Goal: Information Seeking & Learning: Learn about a topic

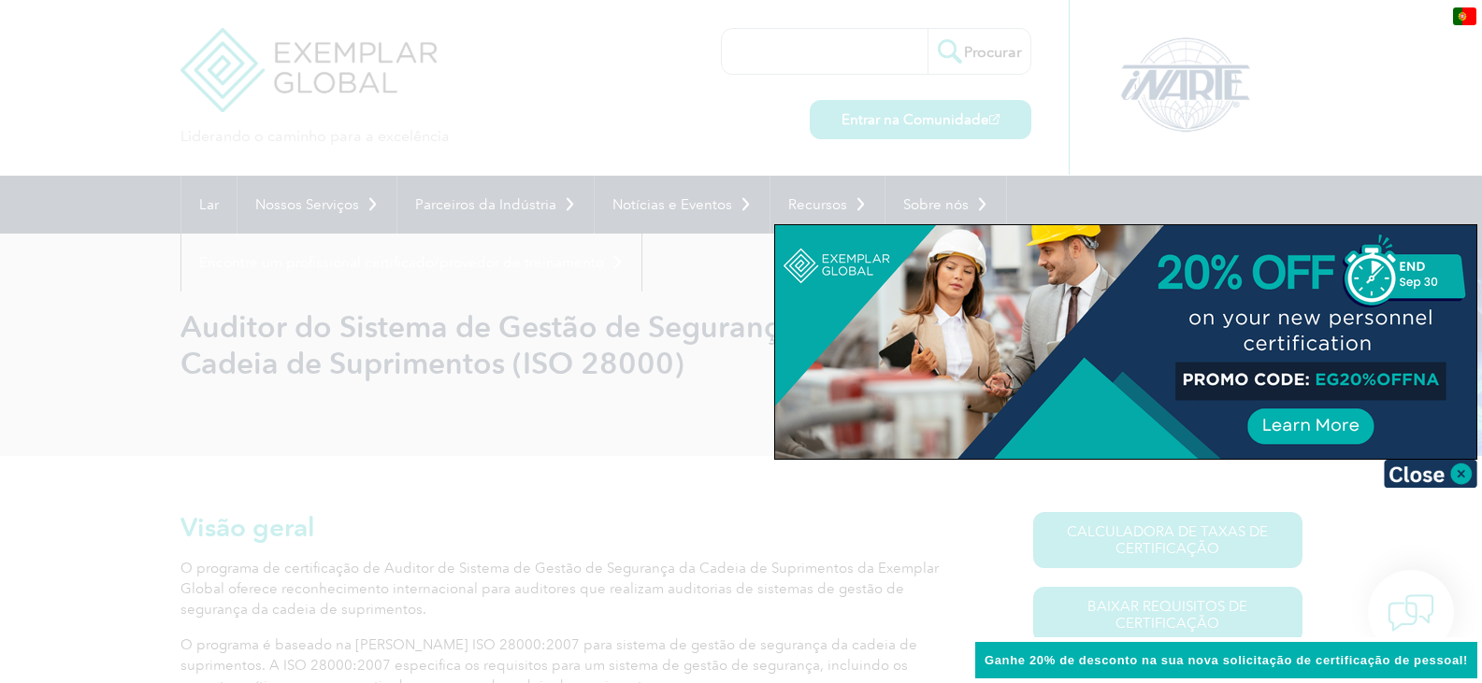
scroll to position [187, 0]
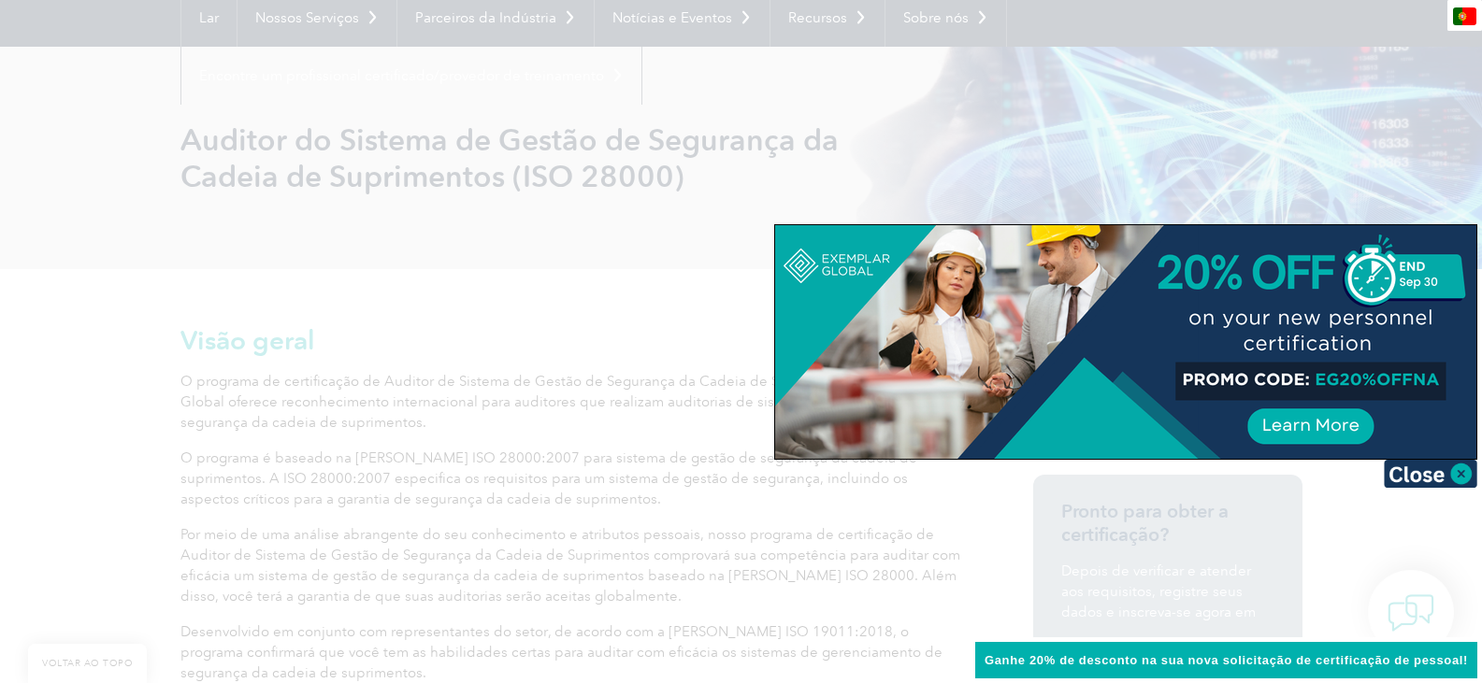
click at [1302, 423] on div at bounding box center [1125, 342] width 701 height 234
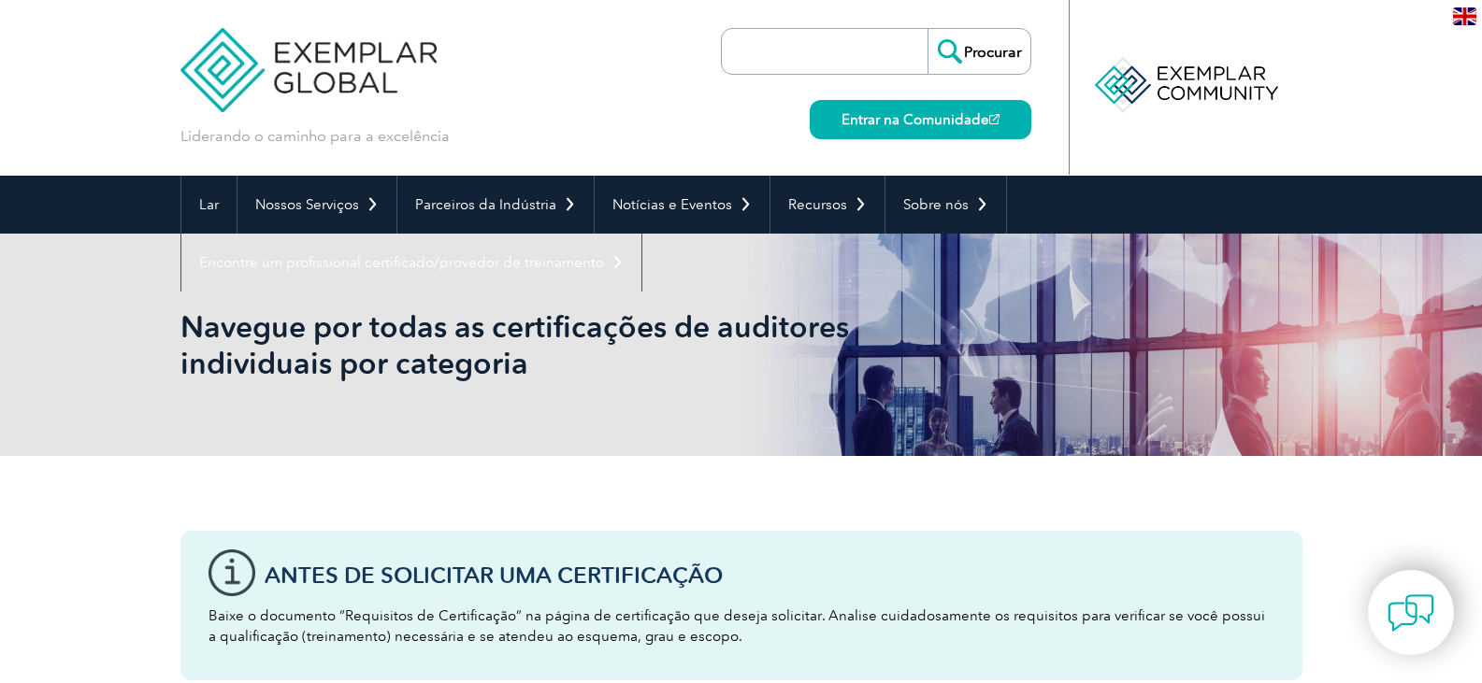
click at [785, 54] on input "search" at bounding box center [829, 51] width 196 height 45
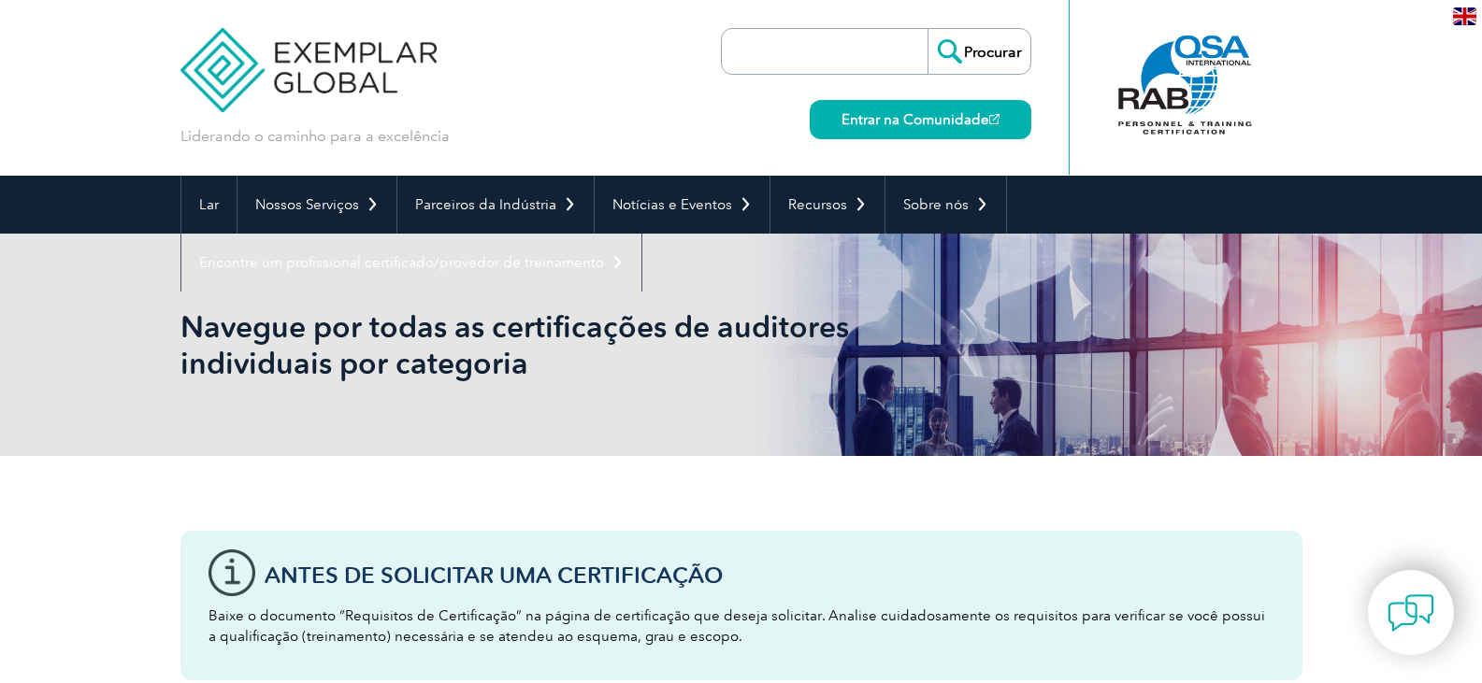
type input "gestao de transporte"
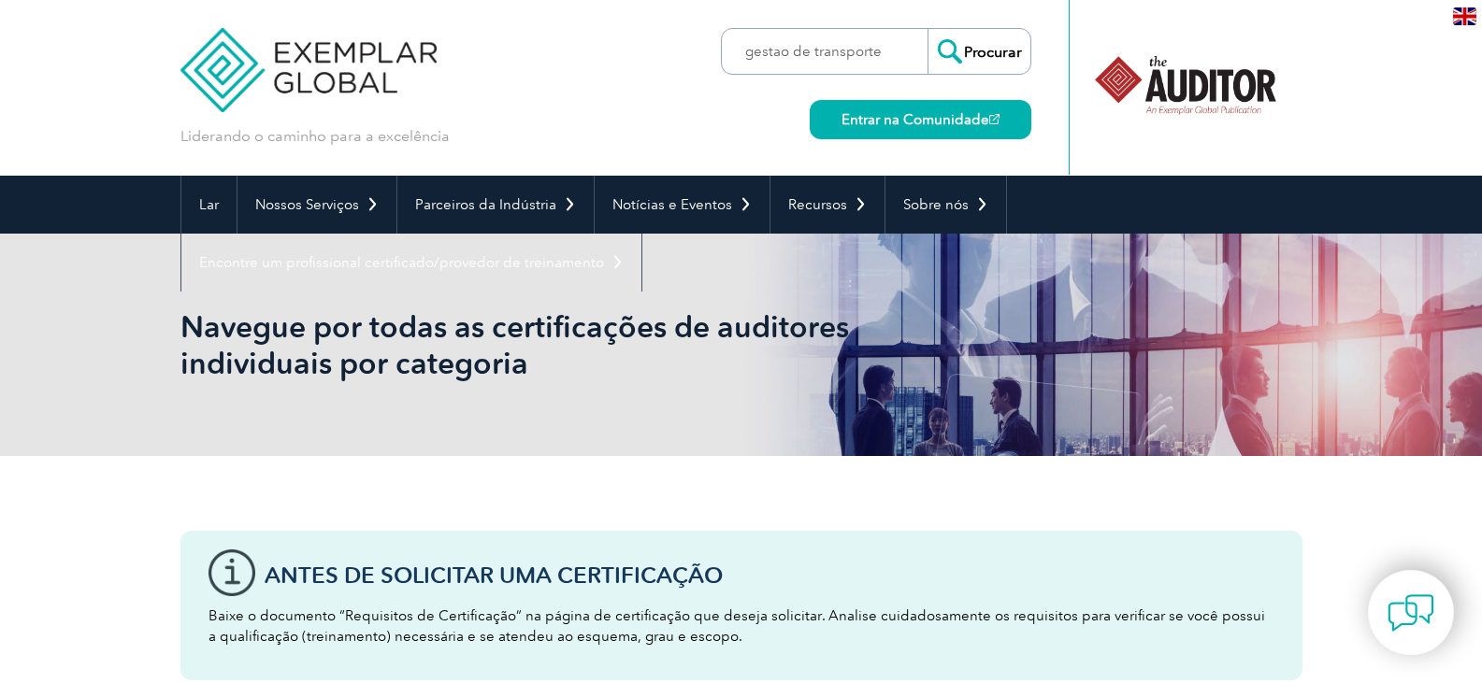
click at [997, 56] on input "Procurar" at bounding box center [978, 51] width 103 height 45
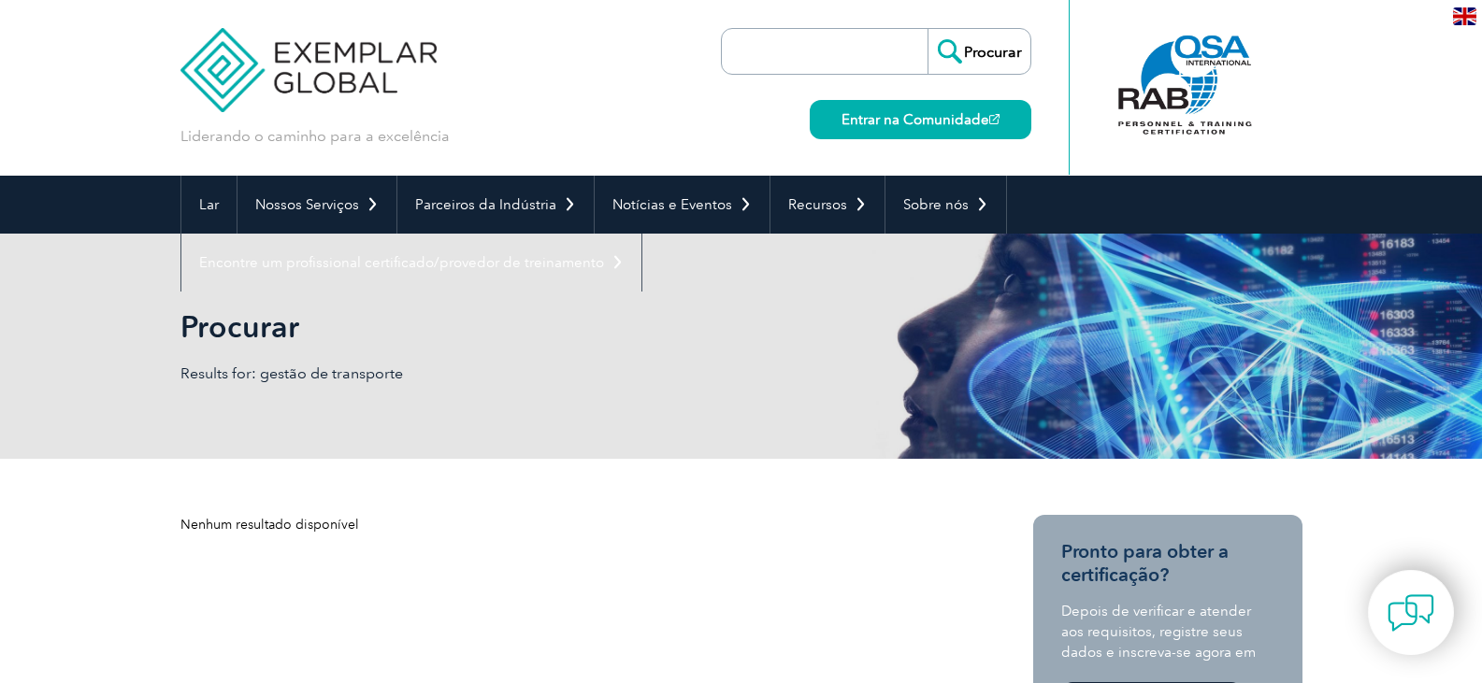
click at [805, 56] on input "search" at bounding box center [829, 51] width 196 height 45
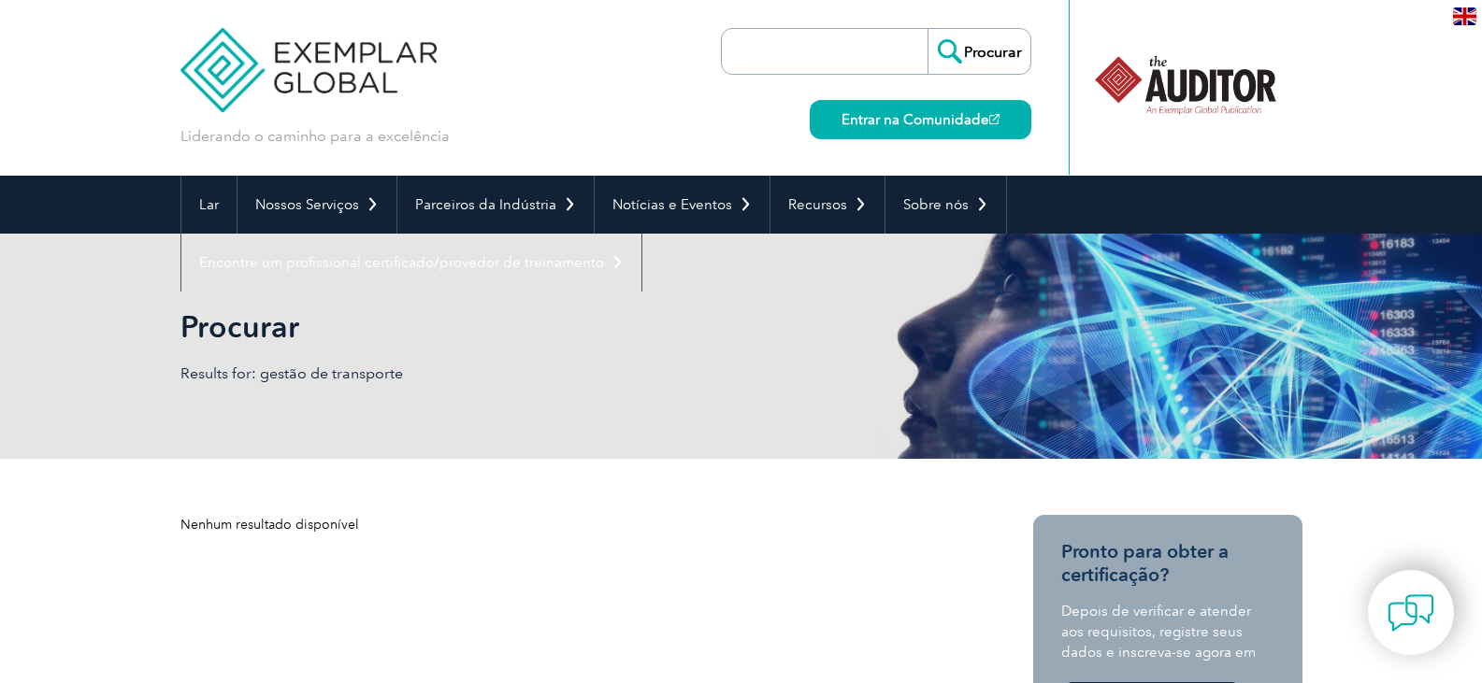
type input "assistente de transporte"
